Goal: Transaction & Acquisition: Purchase product/service

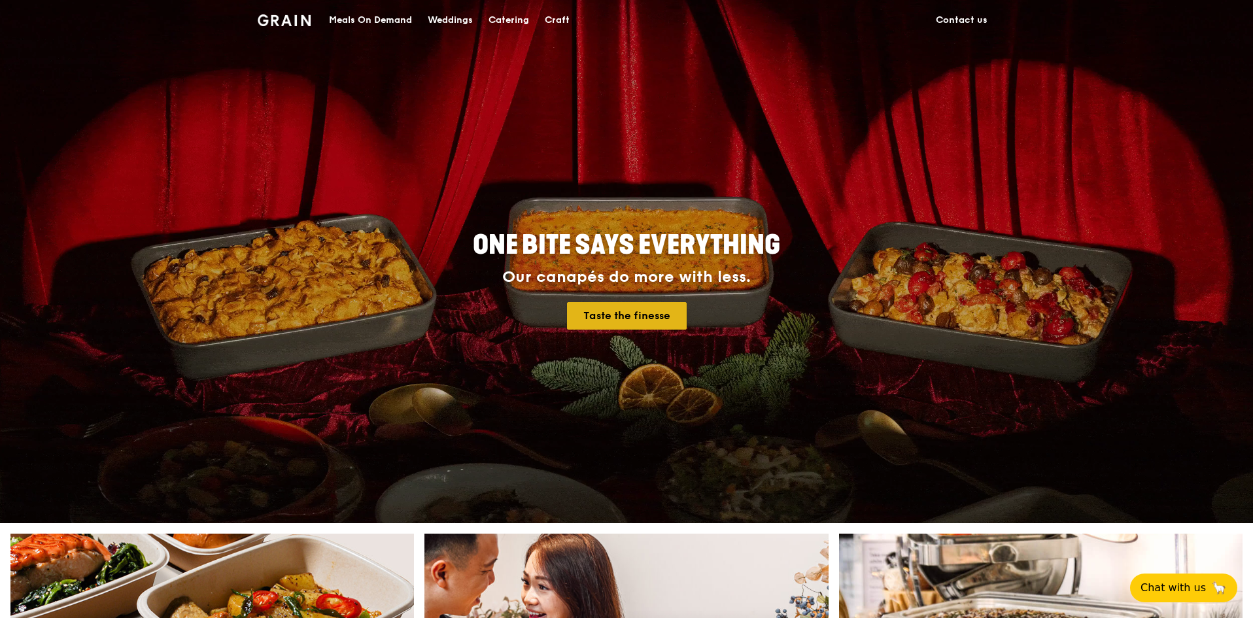
click at [674, 319] on link "Taste the finesse" at bounding box center [627, 315] width 120 height 27
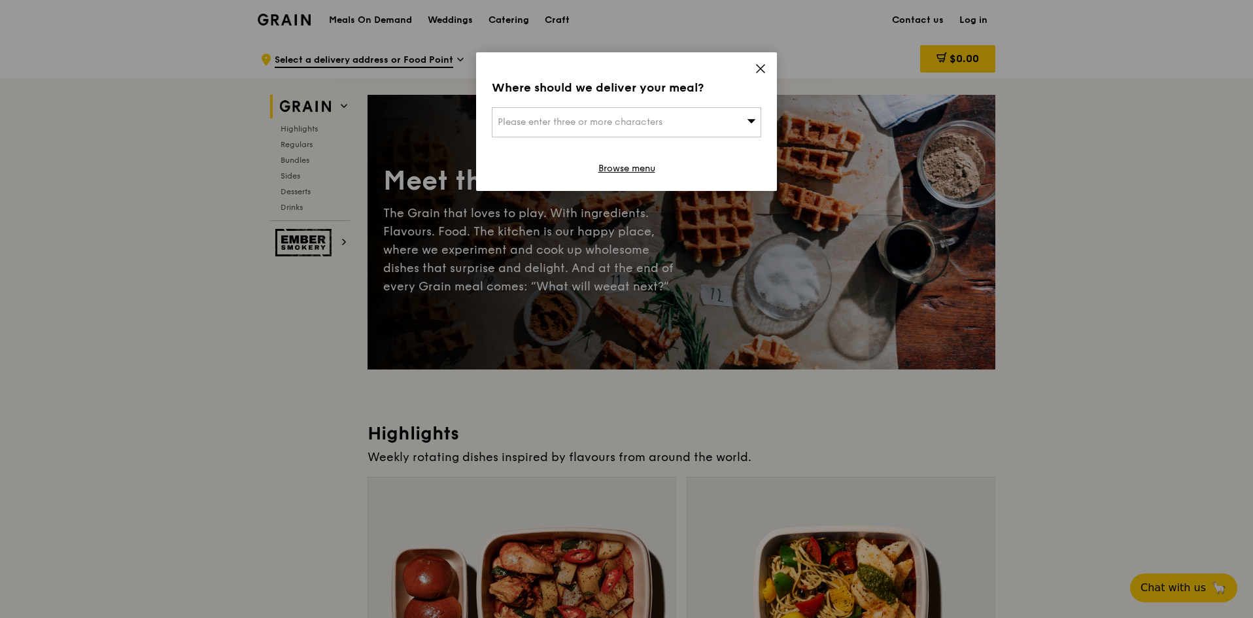
click at [757, 69] on icon at bounding box center [761, 69] width 12 height 12
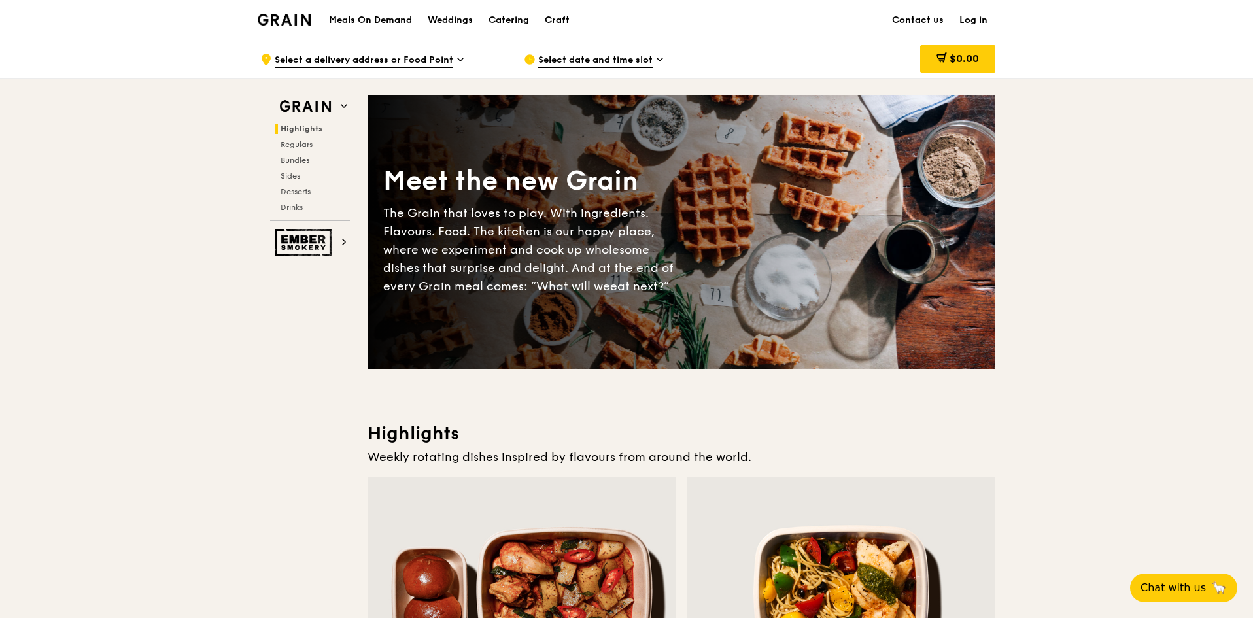
click at [602, 59] on span "Select date and time slot" at bounding box center [595, 61] width 114 height 14
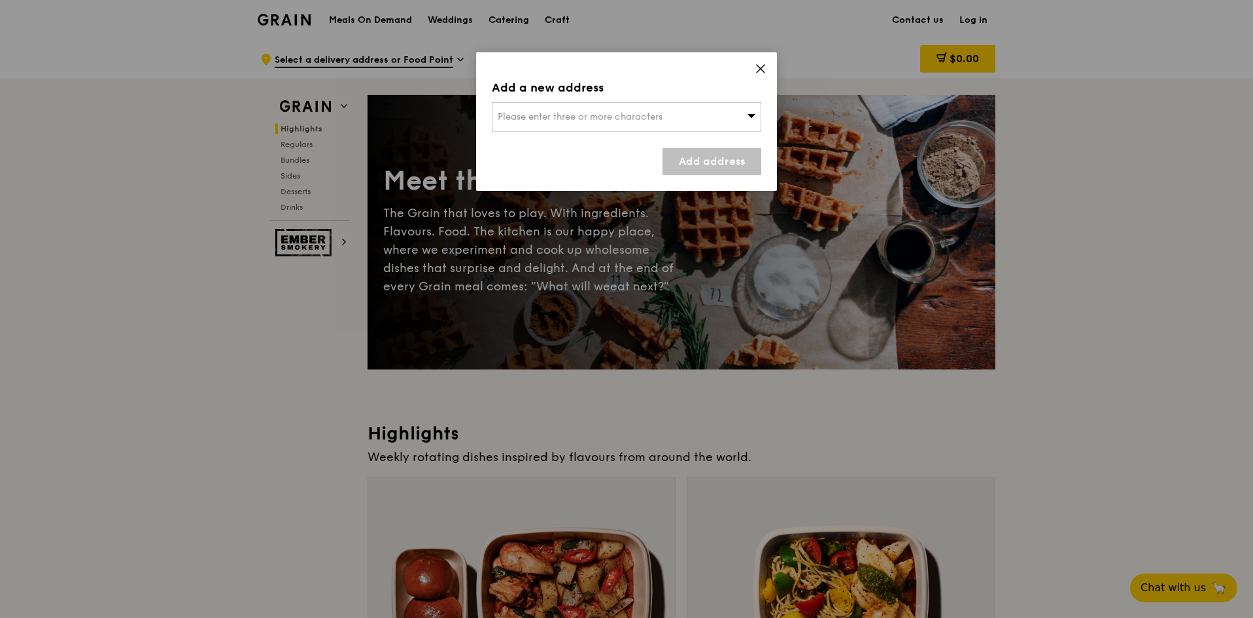
click at [750, 123] on div "Please enter three or more characters" at bounding box center [626, 117] width 269 height 30
click at [760, 65] on icon at bounding box center [761, 69] width 12 height 12
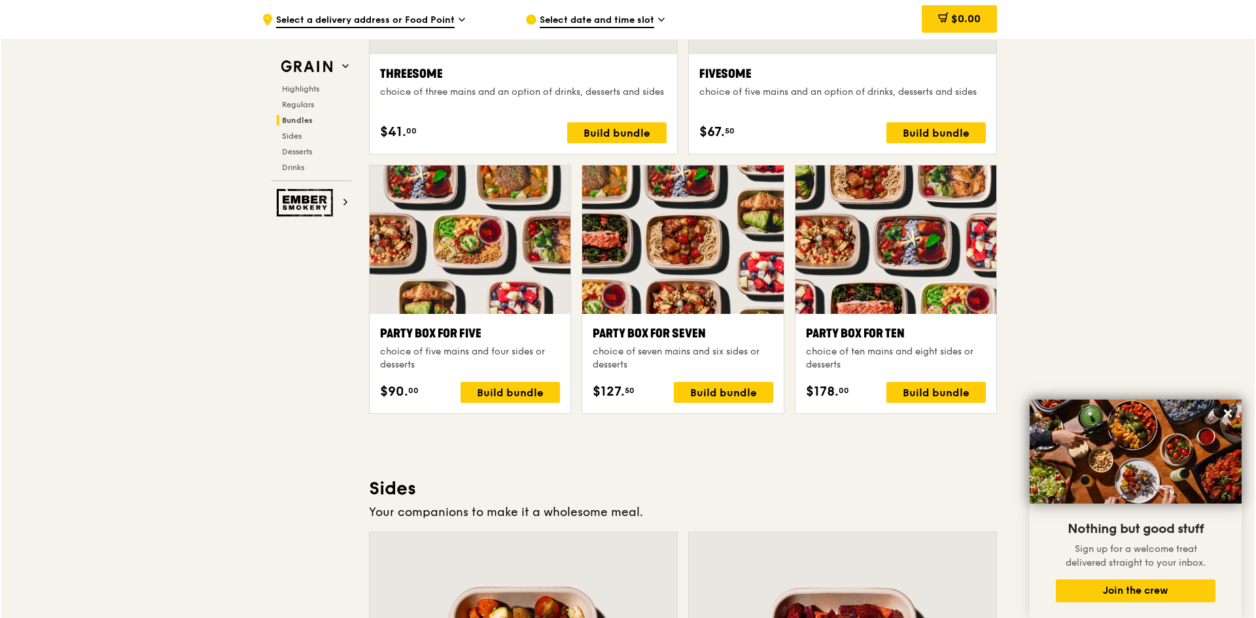
scroll to position [2485, 0]
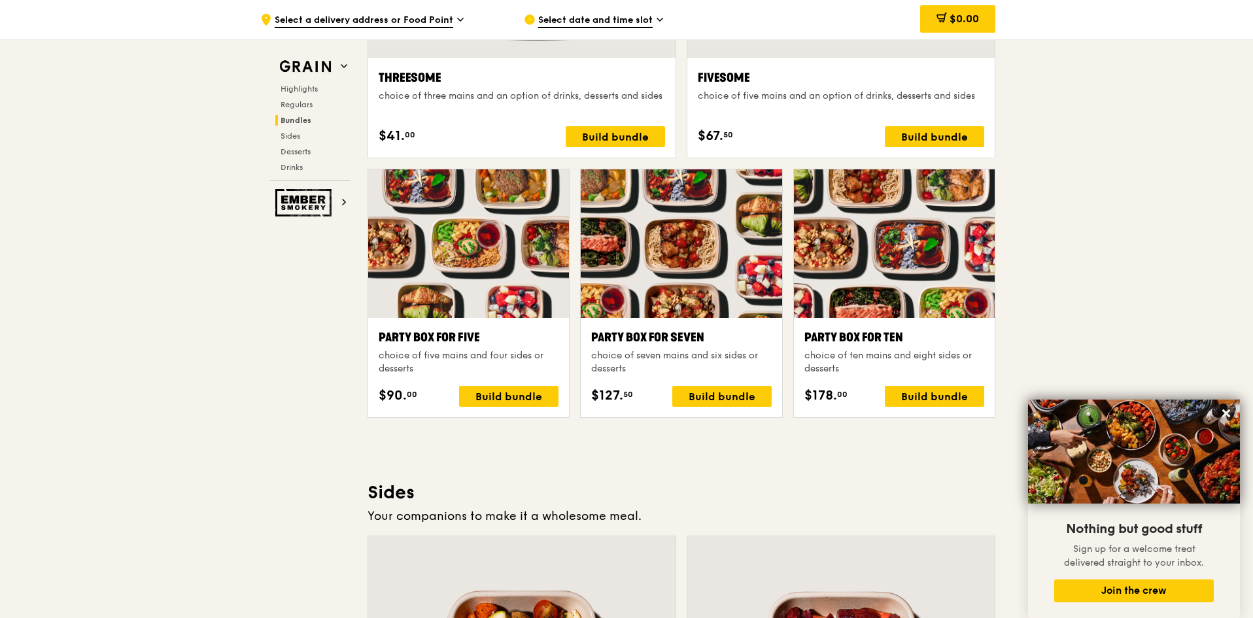
click at [491, 283] on div at bounding box center [468, 243] width 201 height 148
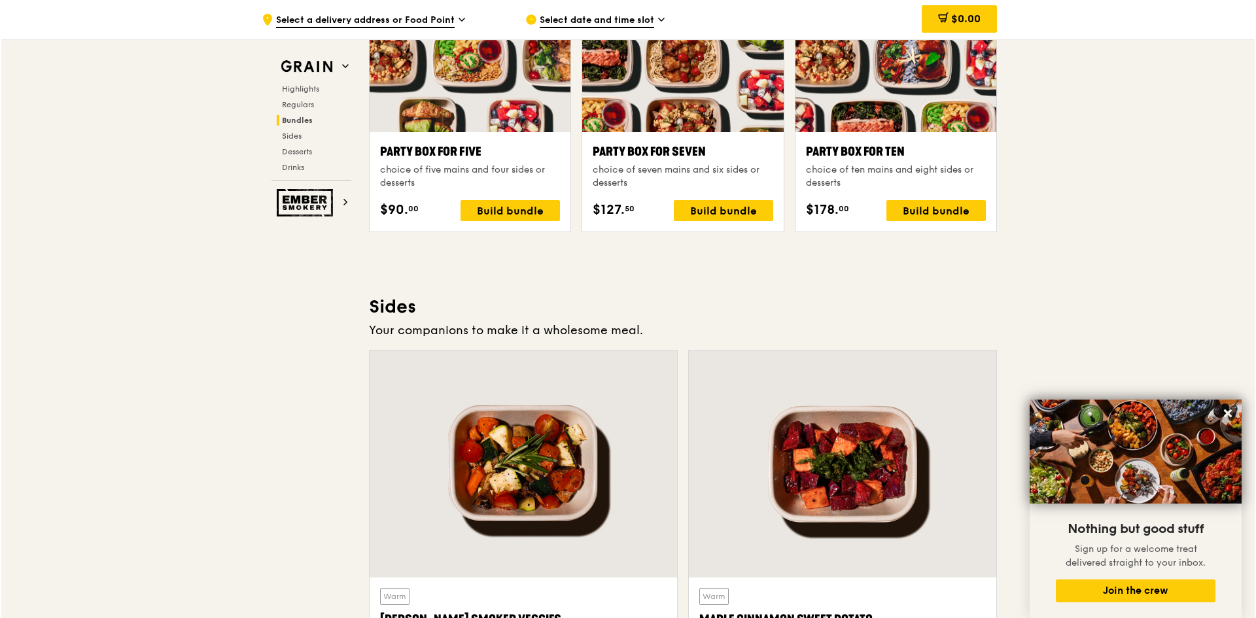
scroll to position [2551, 0]
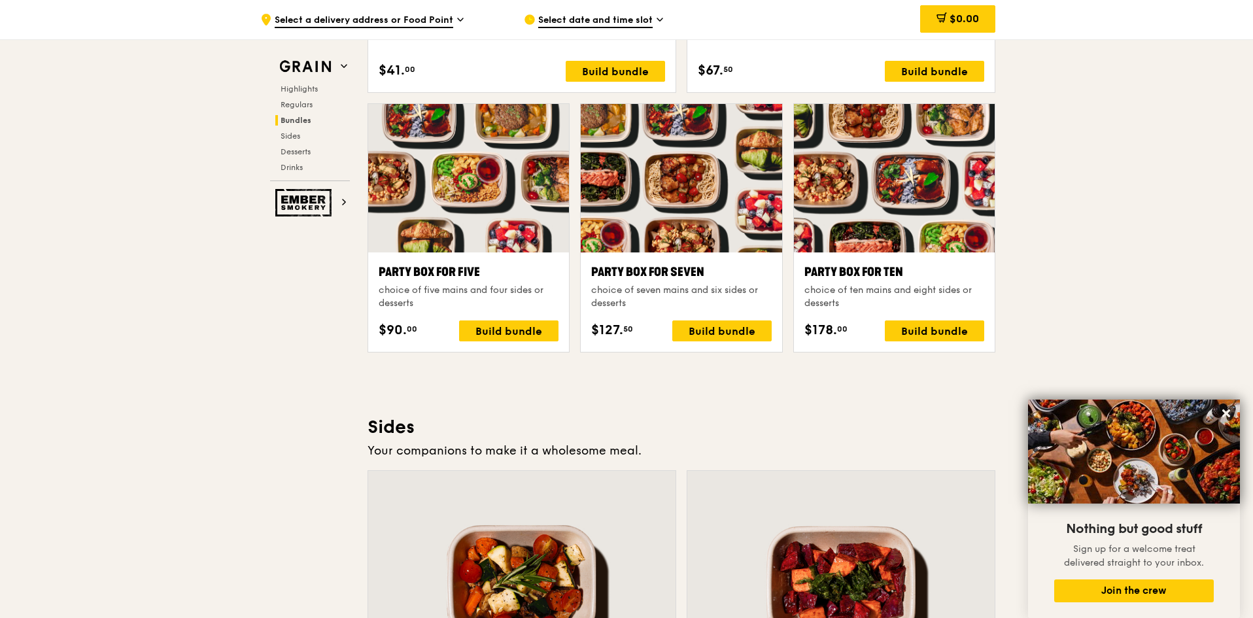
click at [486, 228] on div at bounding box center [468, 178] width 201 height 148
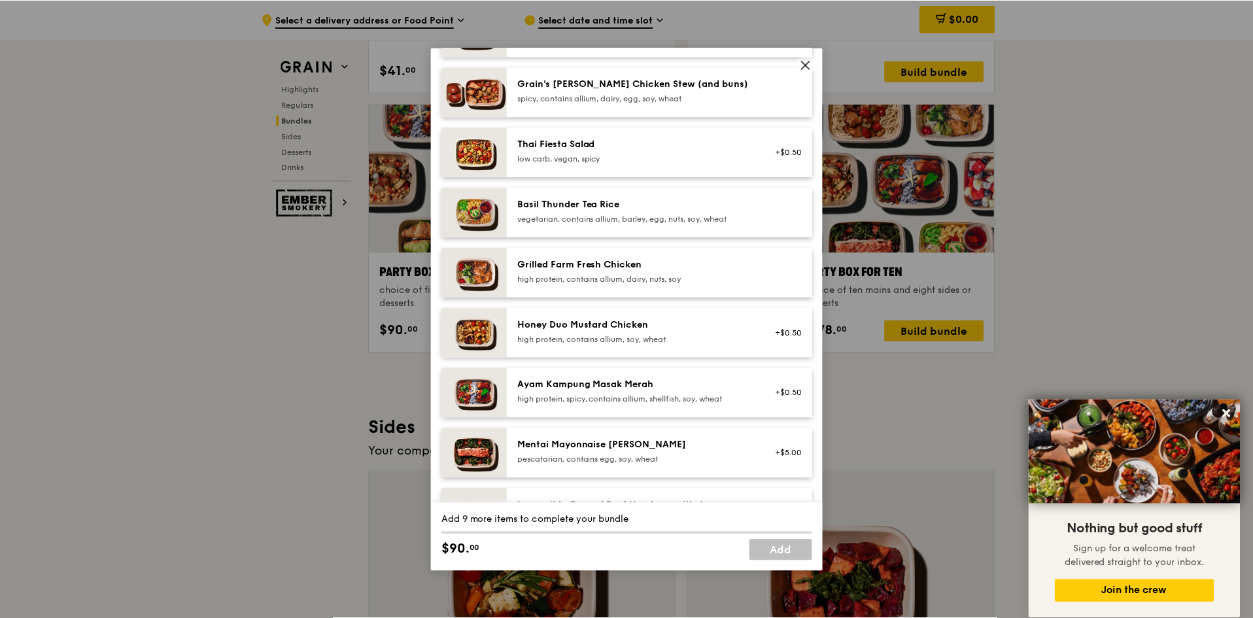
scroll to position [196, 0]
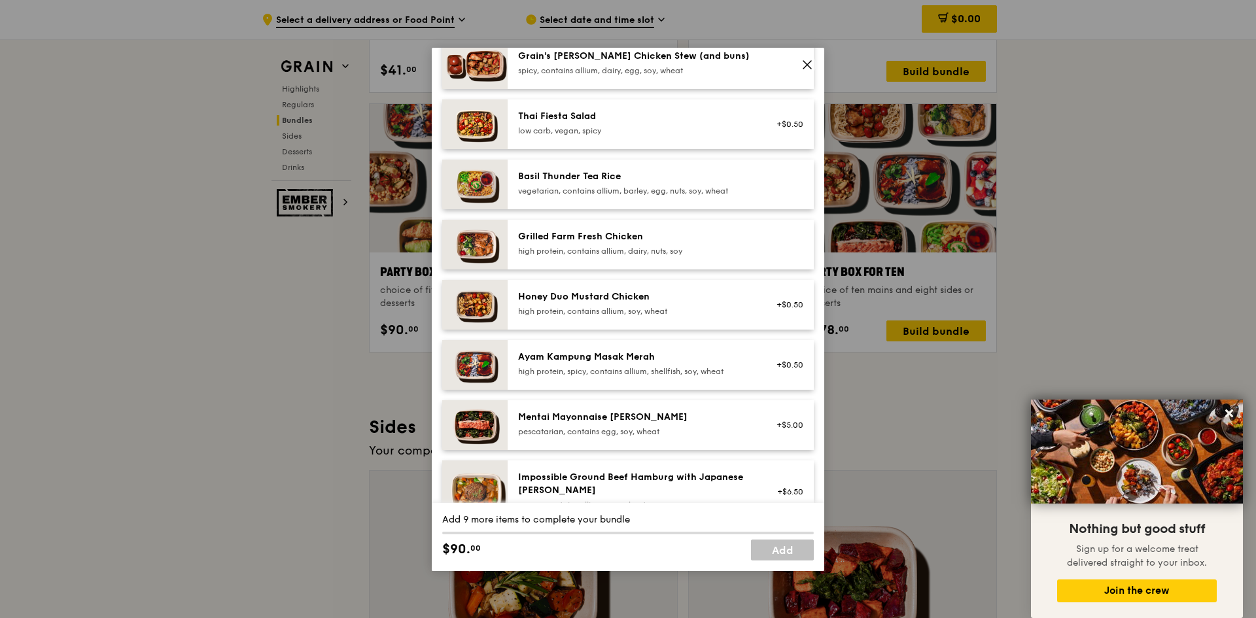
click at [803, 61] on icon at bounding box center [807, 65] width 12 height 12
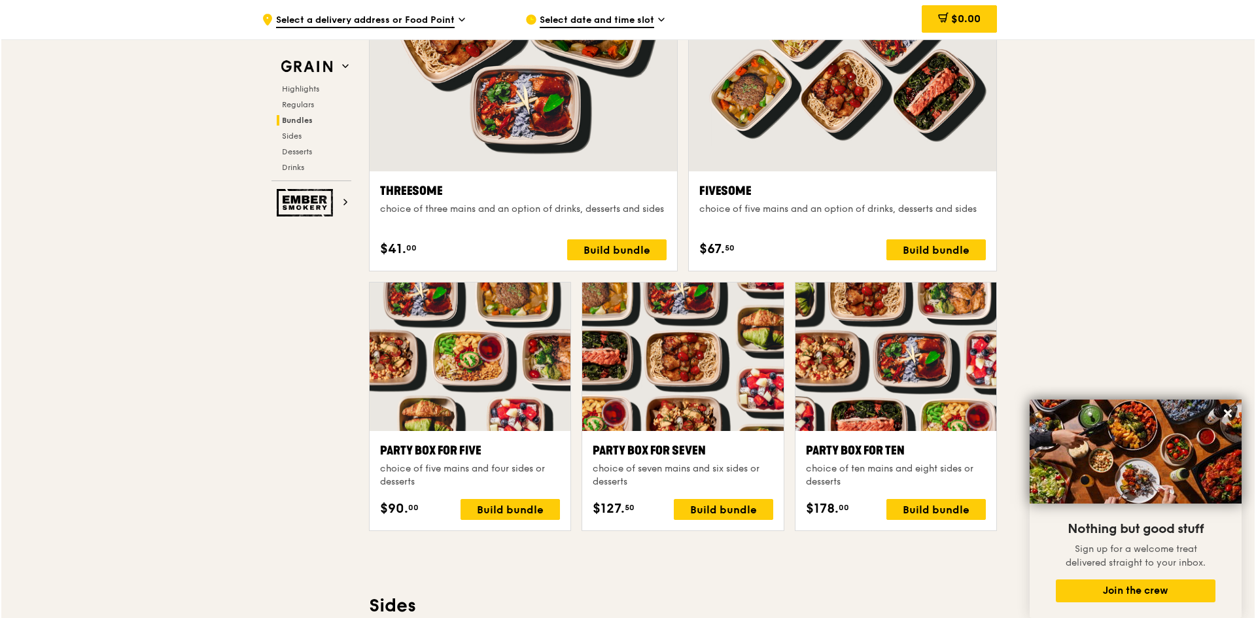
scroll to position [2158, 0]
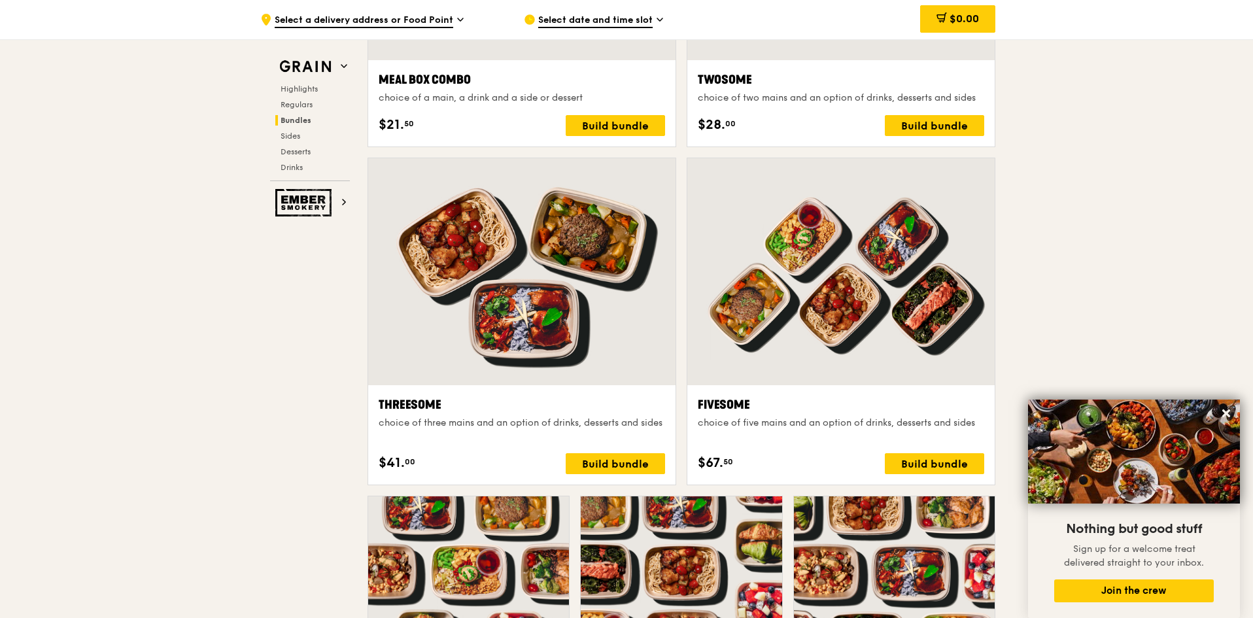
click at [891, 298] on div at bounding box center [840, 271] width 307 height 227
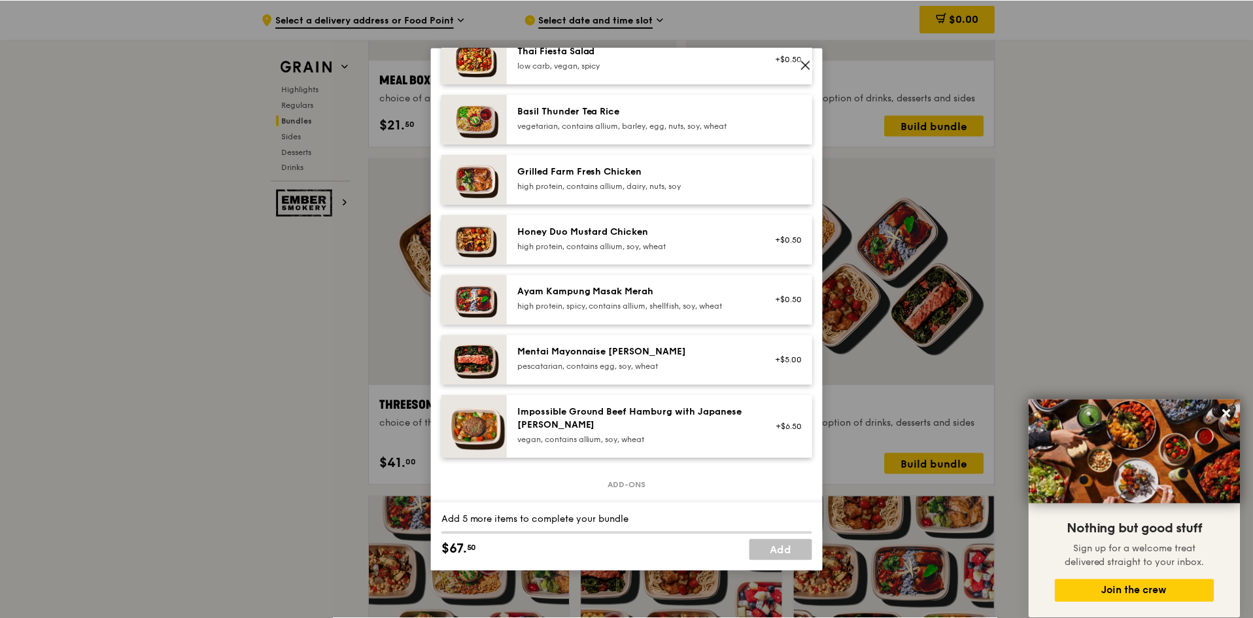
scroll to position [196, 0]
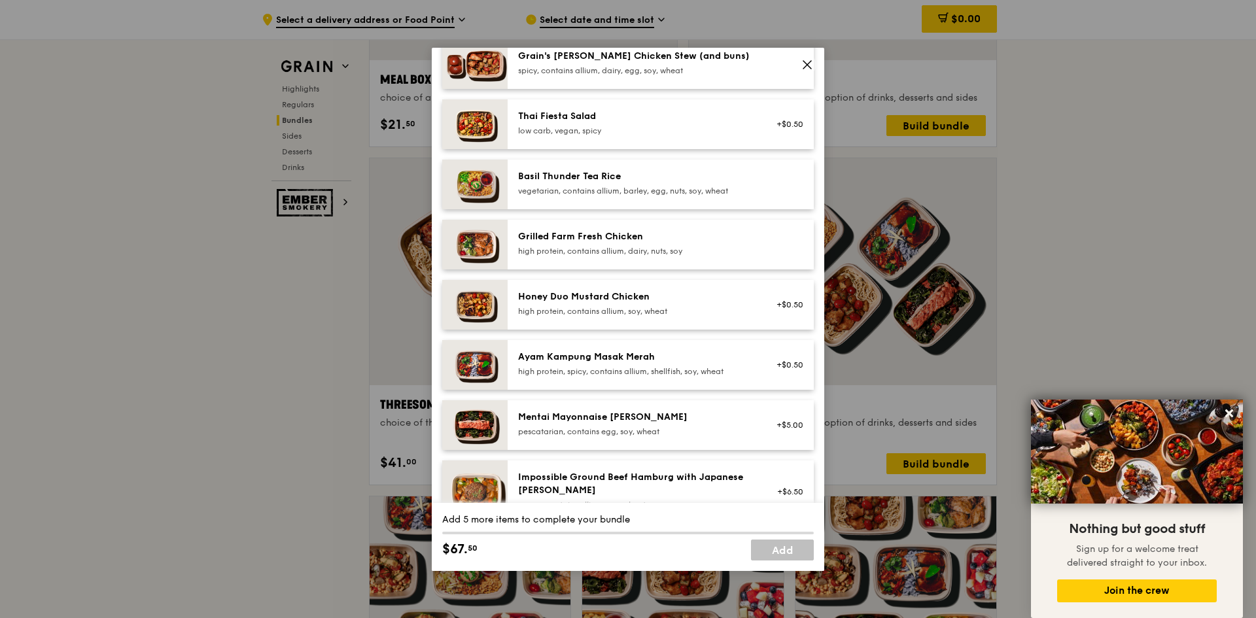
click at [641, 432] on div "pescatarian, contains egg, soy, wheat" at bounding box center [635, 431] width 235 height 10
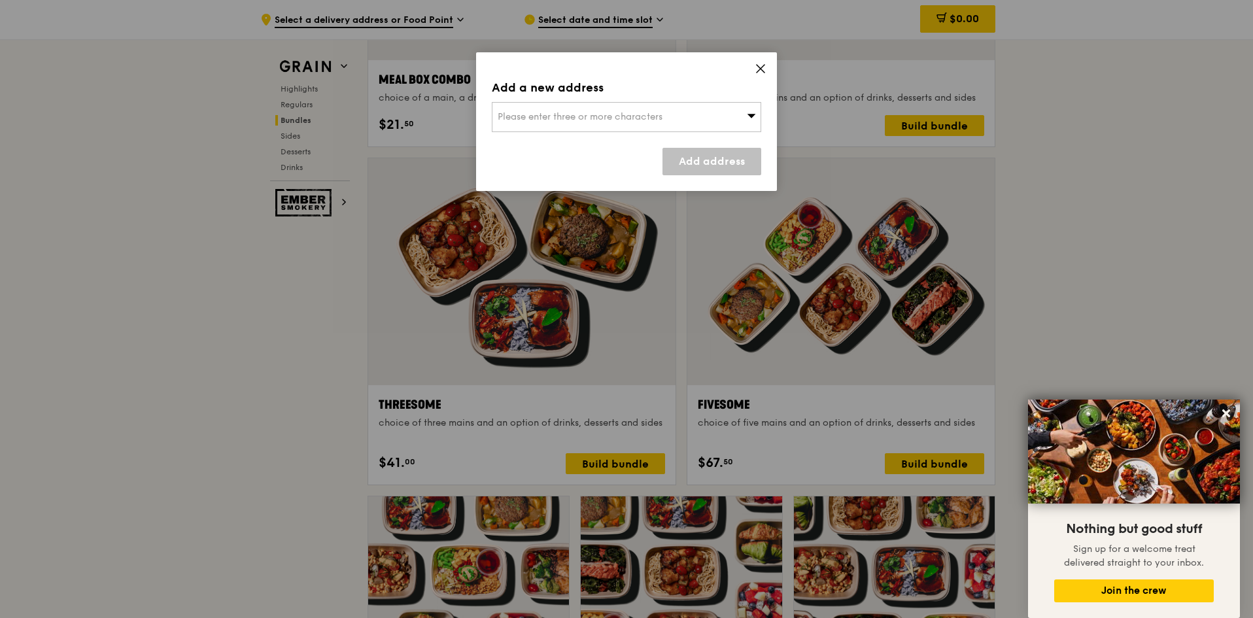
click at [755, 69] on icon at bounding box center [761, 69] width 12 height 12
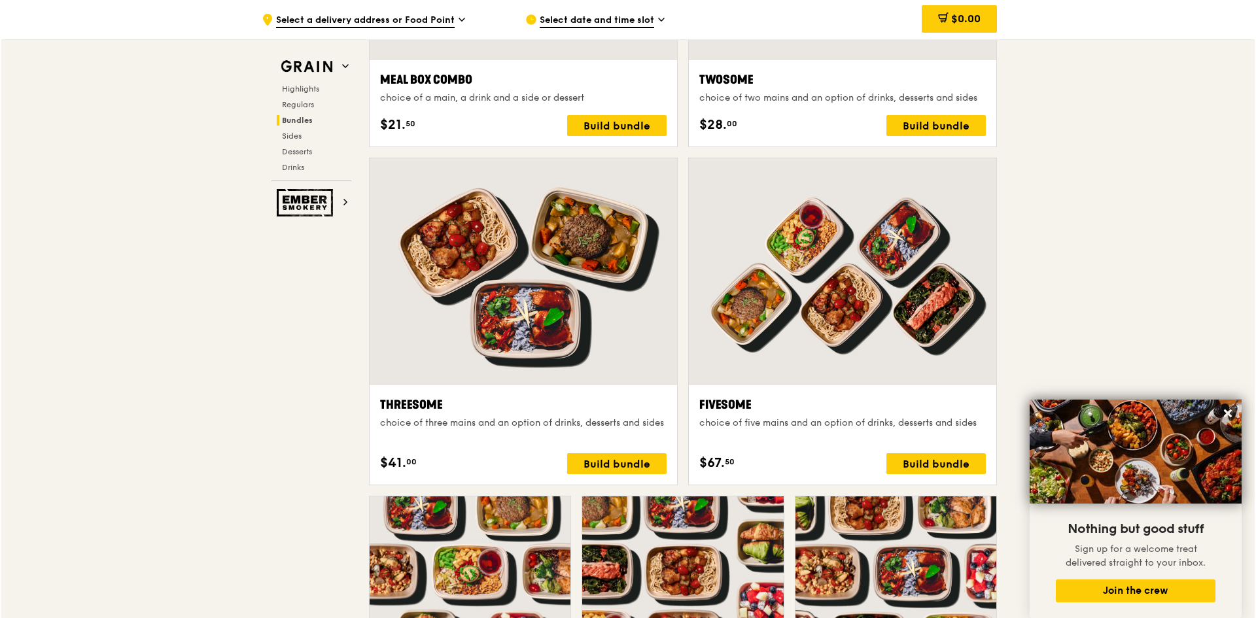
scroll to position [2485, 0]
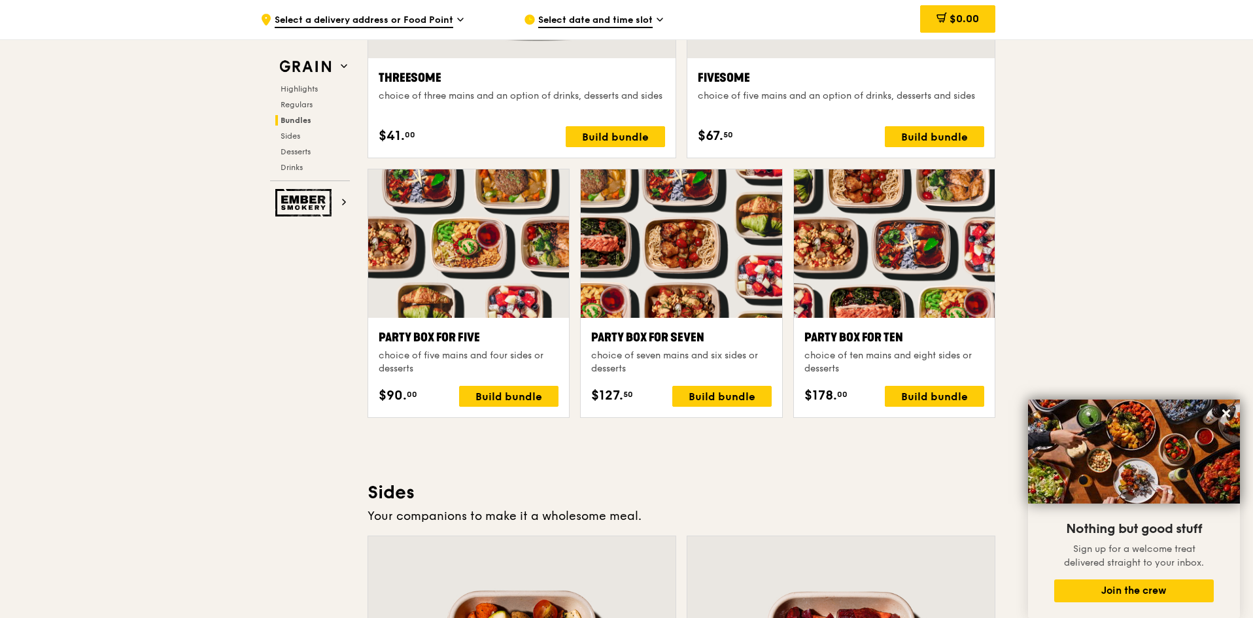
click at [487, 270] on div at bounding box center [468, 243] width 201 height 148
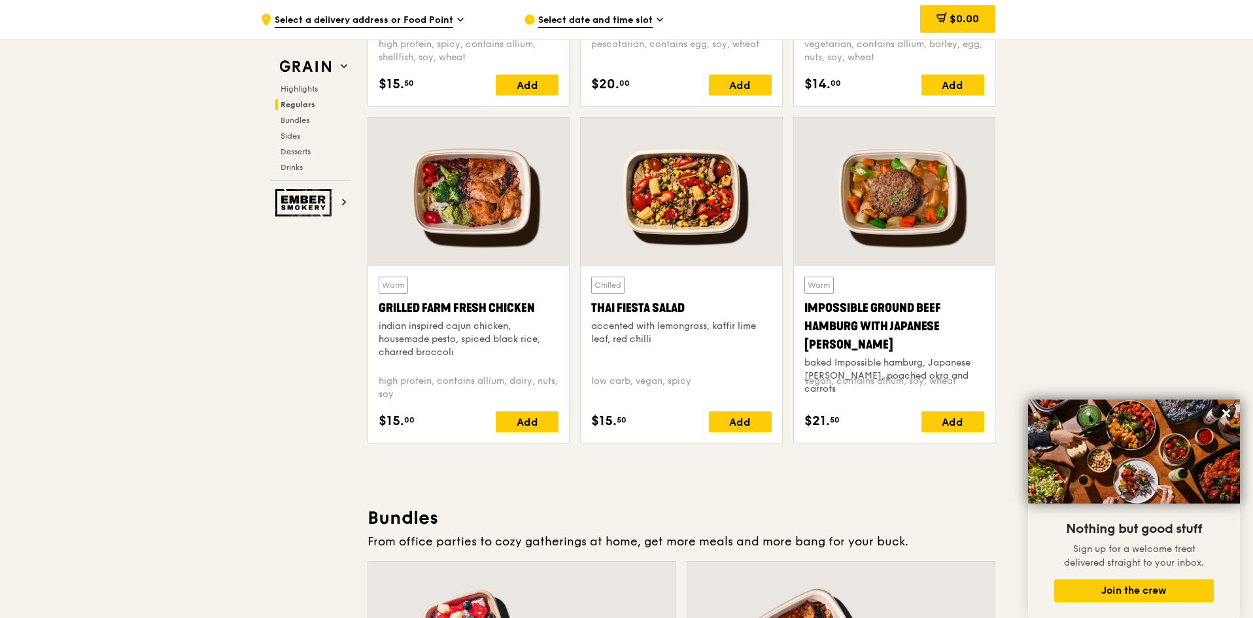
scroll to position [1439, 0]
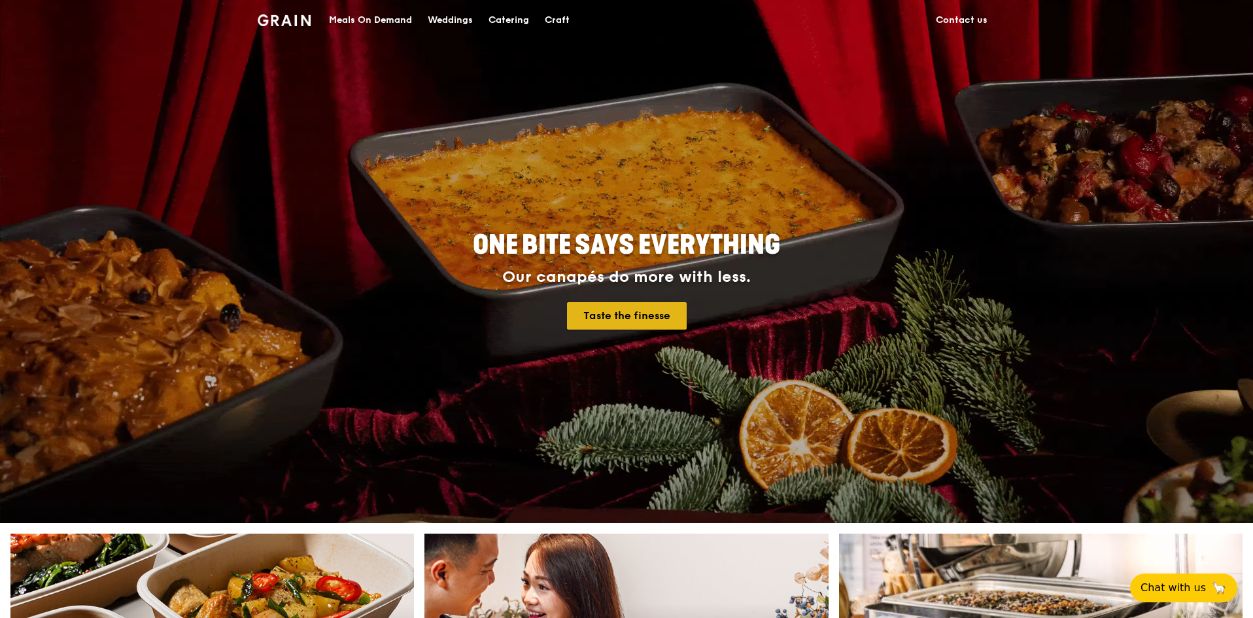
click at [663, 321] on link "Taste the finesse" at bounding box center [627, 315] width 120 height 27
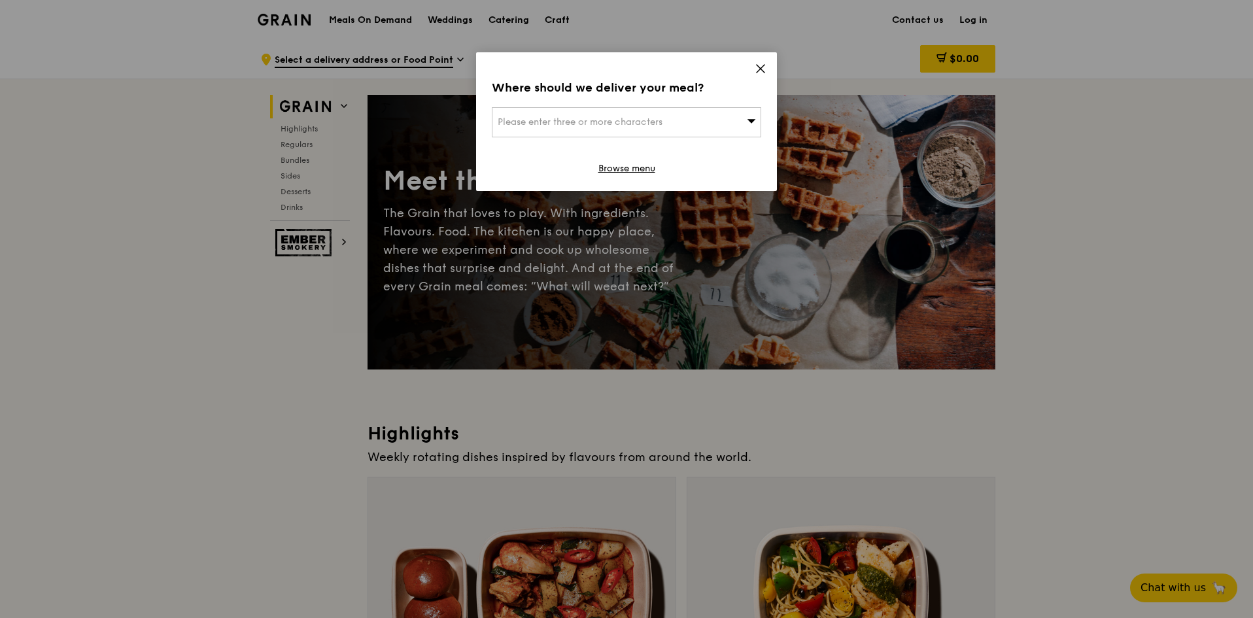
click at [757, 75] on span at bounding box center [761, 70] width 12 height 14
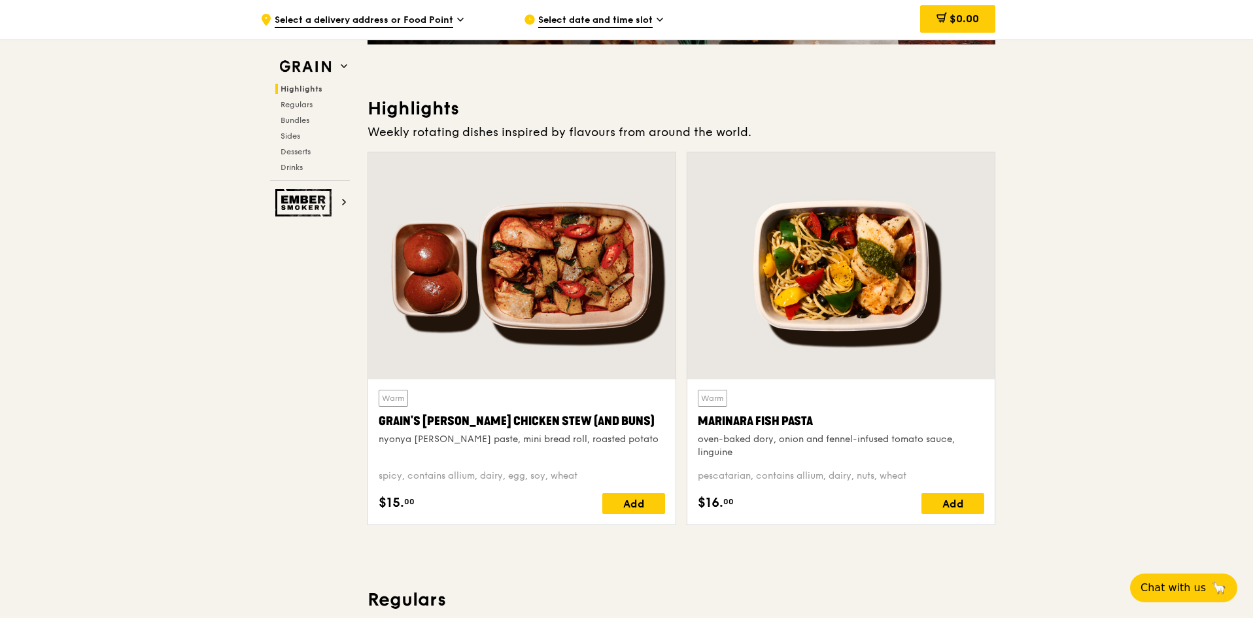
scroll to position [327, 0]
